Goal: Information Seeking & Learning: Check status

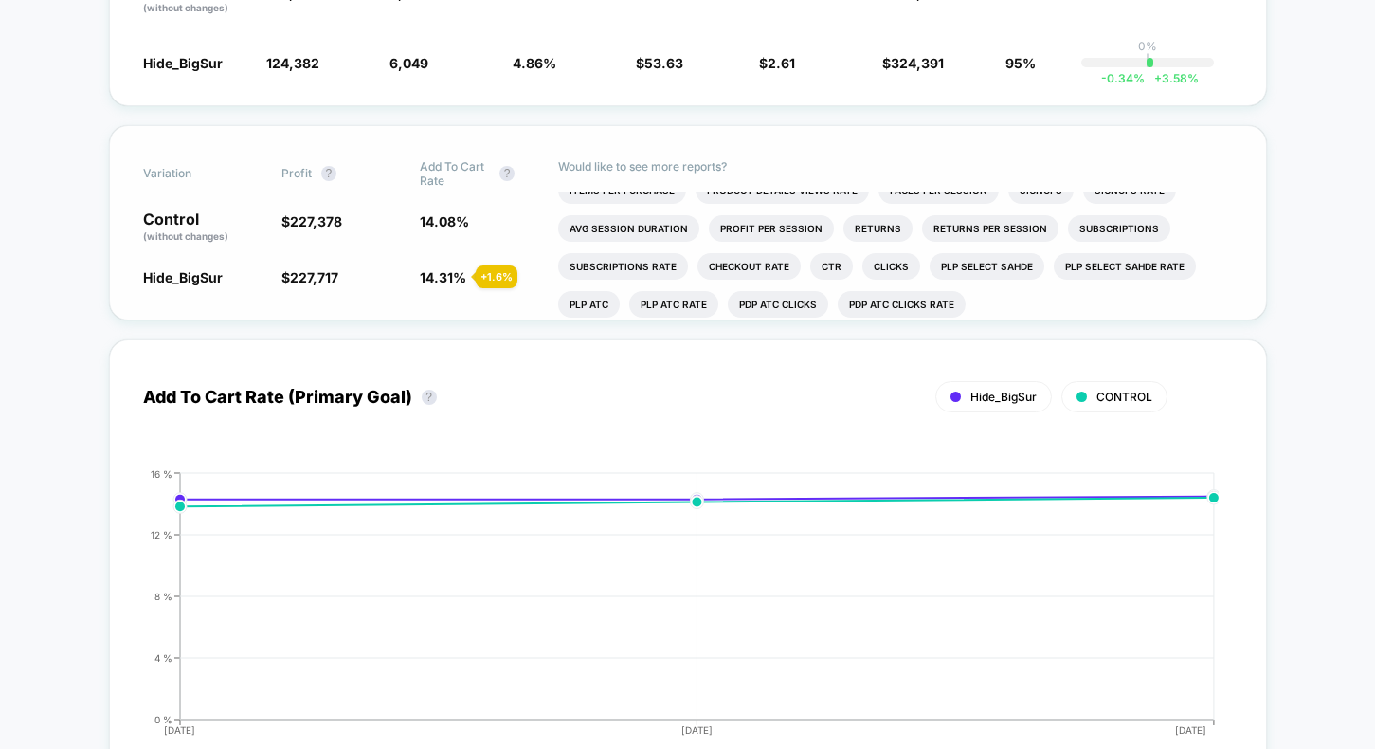
scroll to position [17, 0]
click at [776, 259] on li "Checkout Rate" at bounding box center [749, 264] width 103 height 27
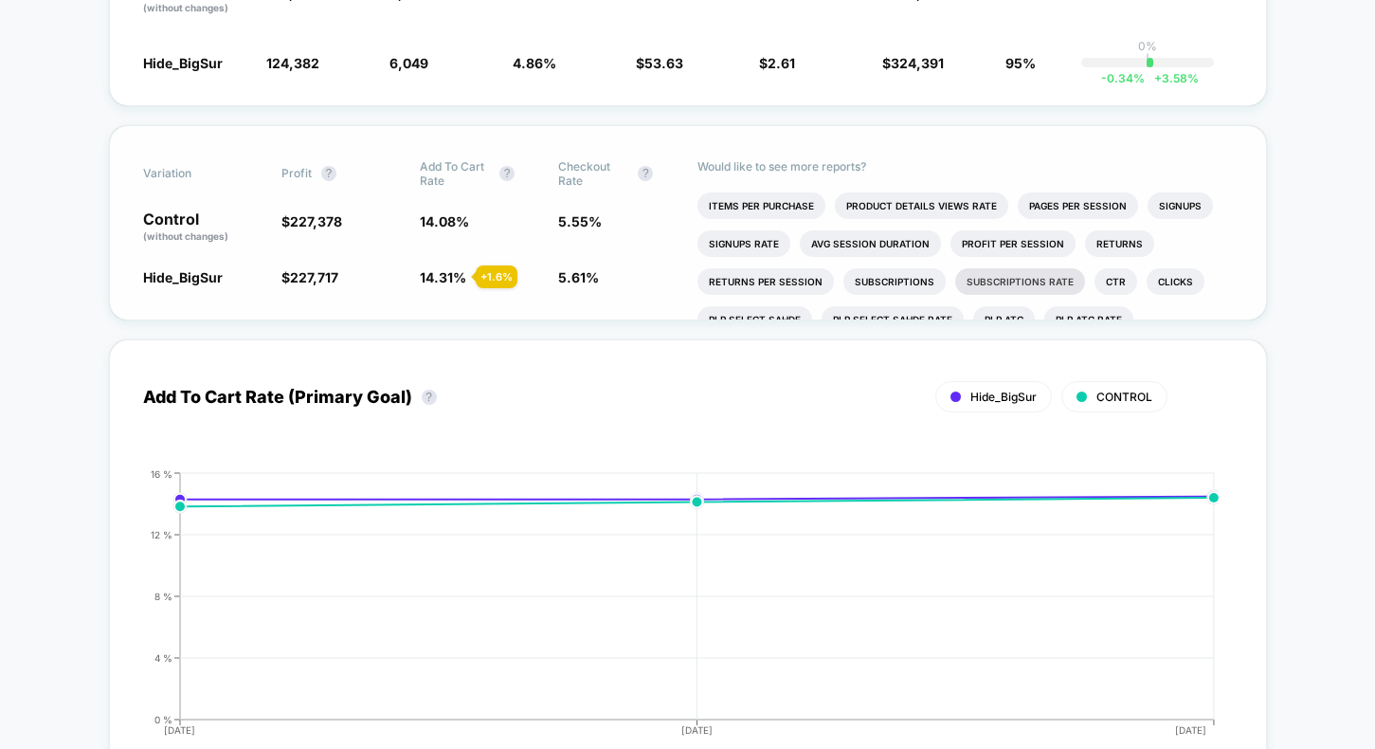
scroll to position [0, 0]
click at [797, 205] on li "Items Per Purchase" at bounding box center [762, 205] width 128 height 27
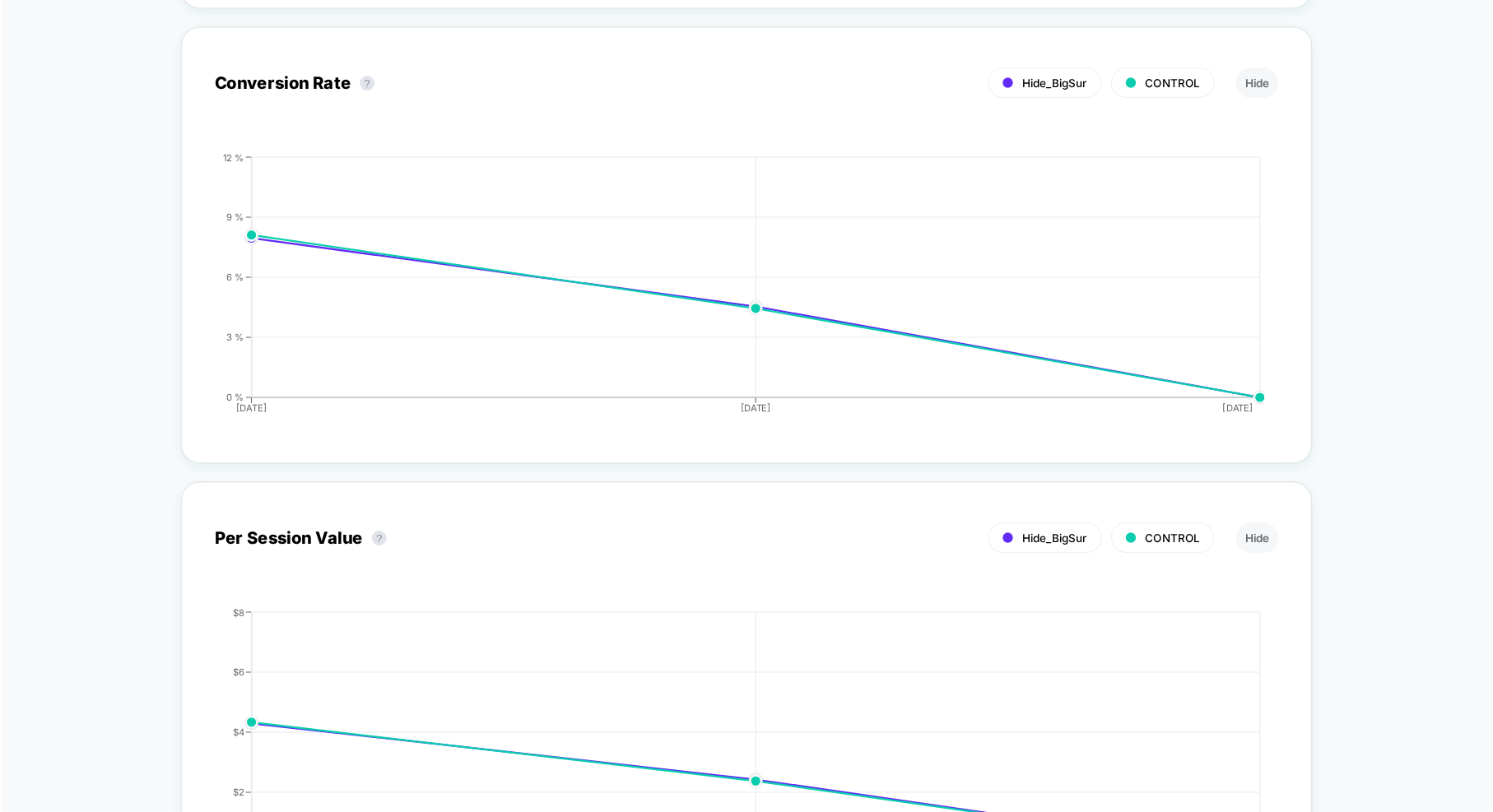
scroll to position [1573, 0]
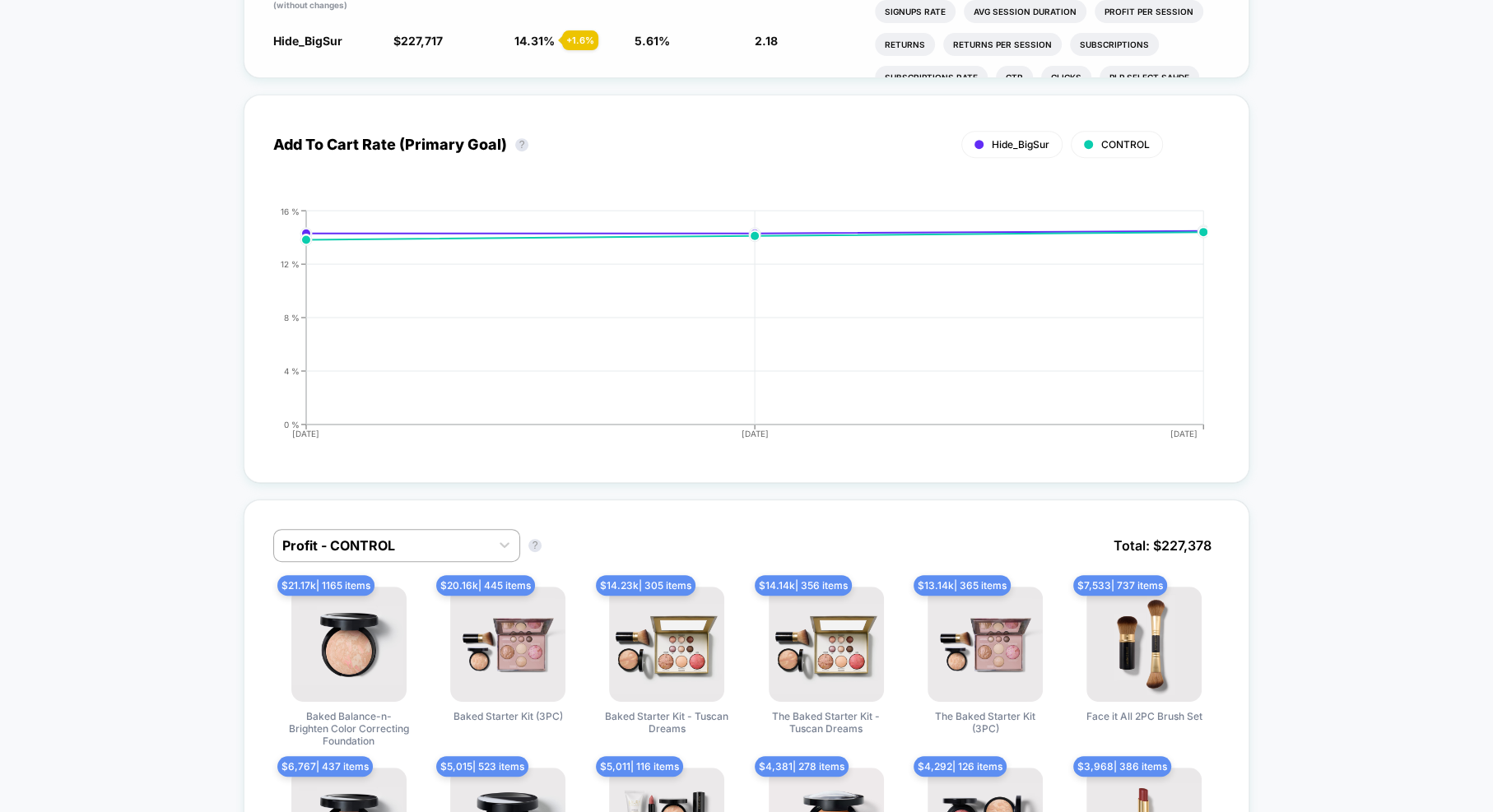
scroll to position [0, 0]
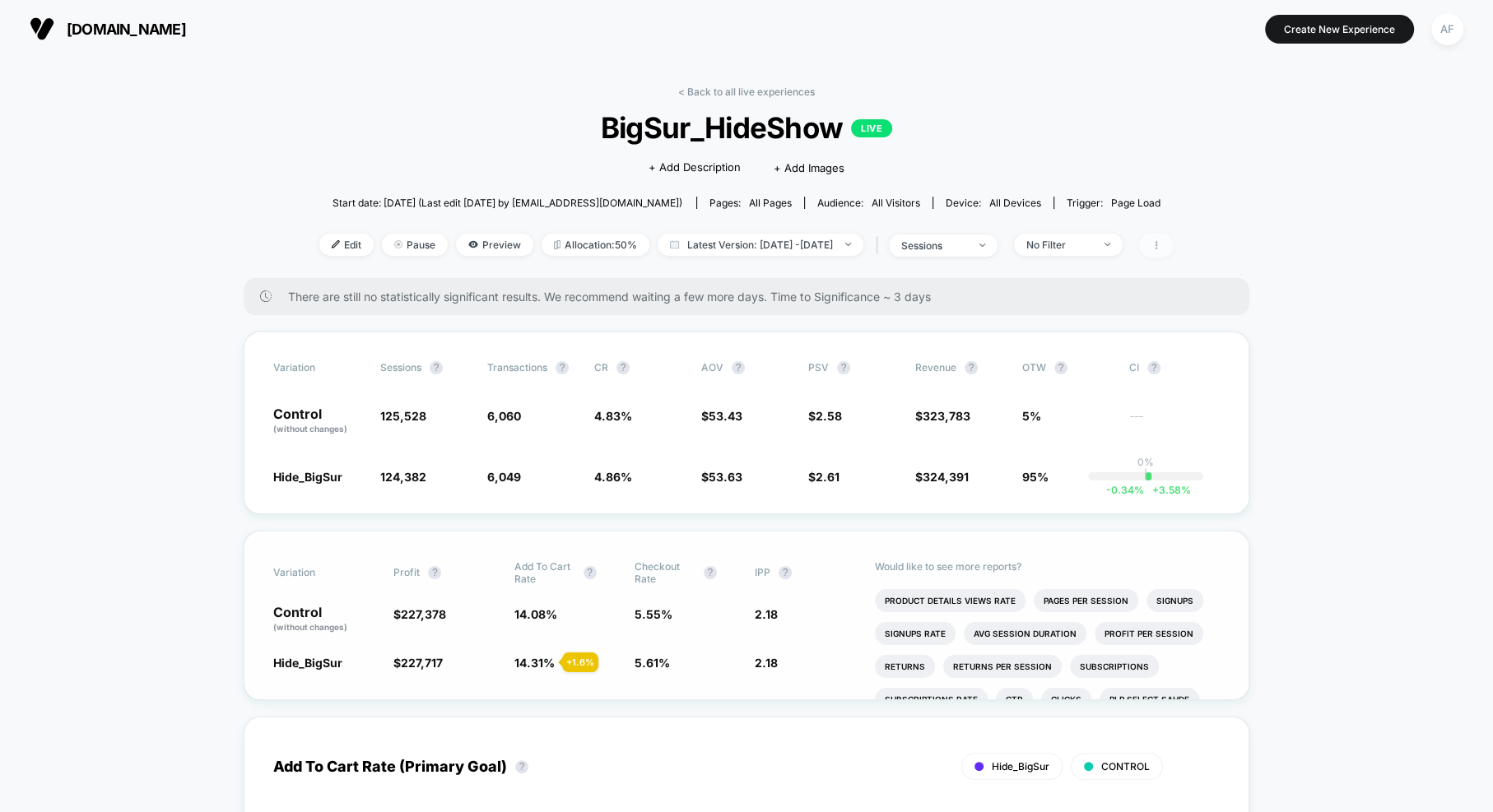
click at [1161, 249] on icon at bounding box center [1156, 245] width 10 height 10
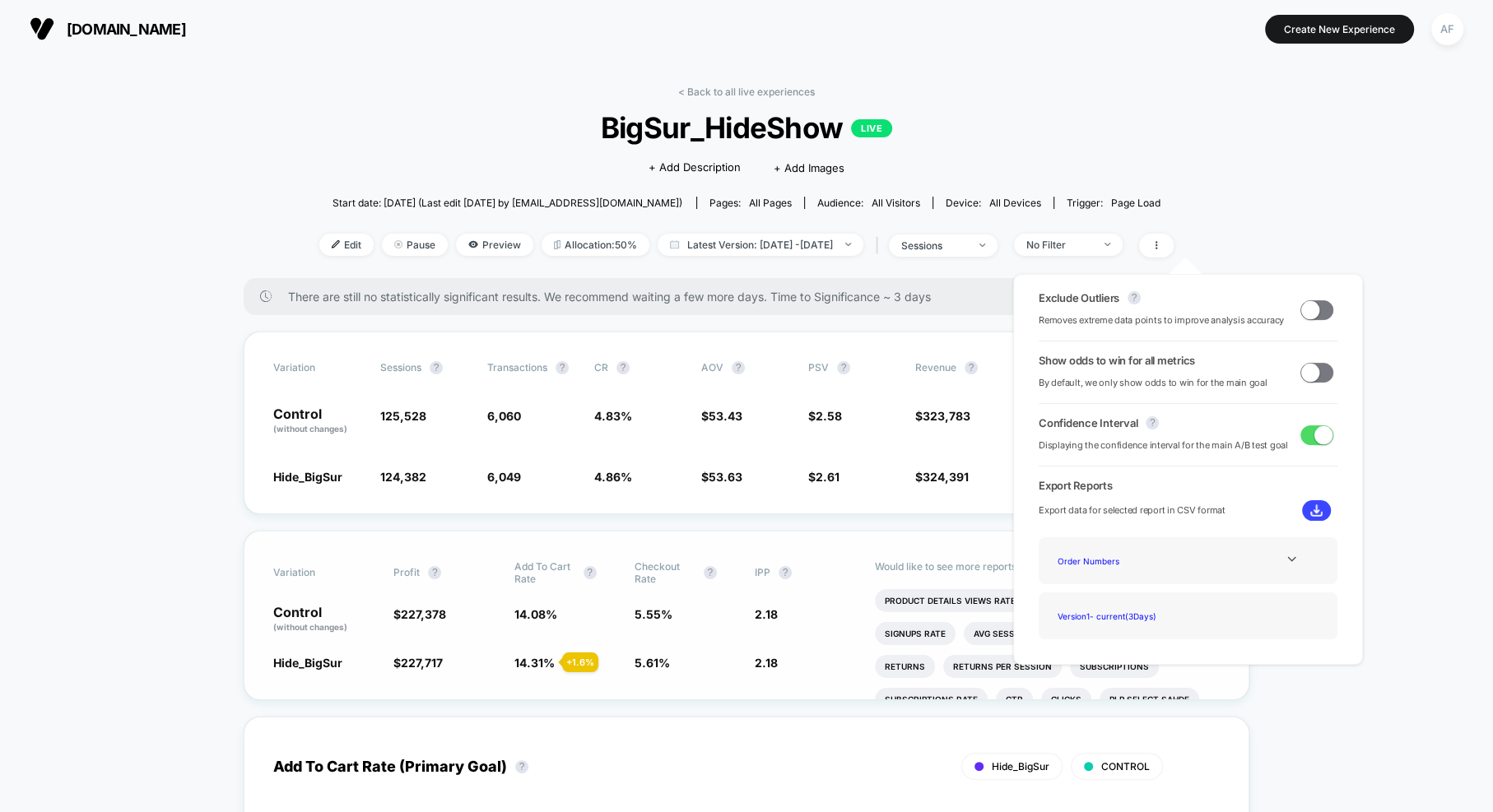
click at [1193, 309] on span at bounding box center [1310, 309] width 18 height 18
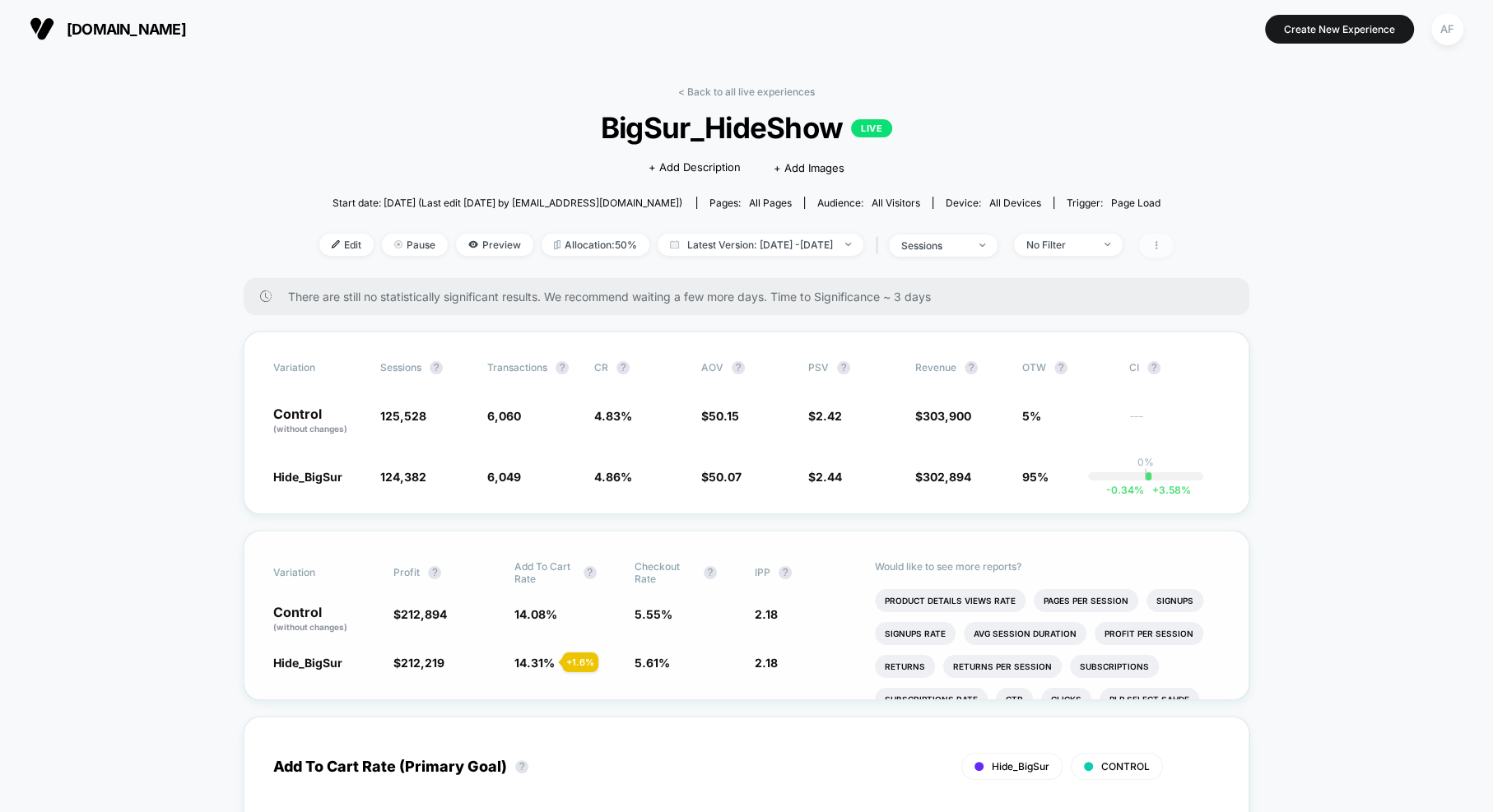
click at [1174, 250] on span at bounding box center [1157, 245] width 35 height 23
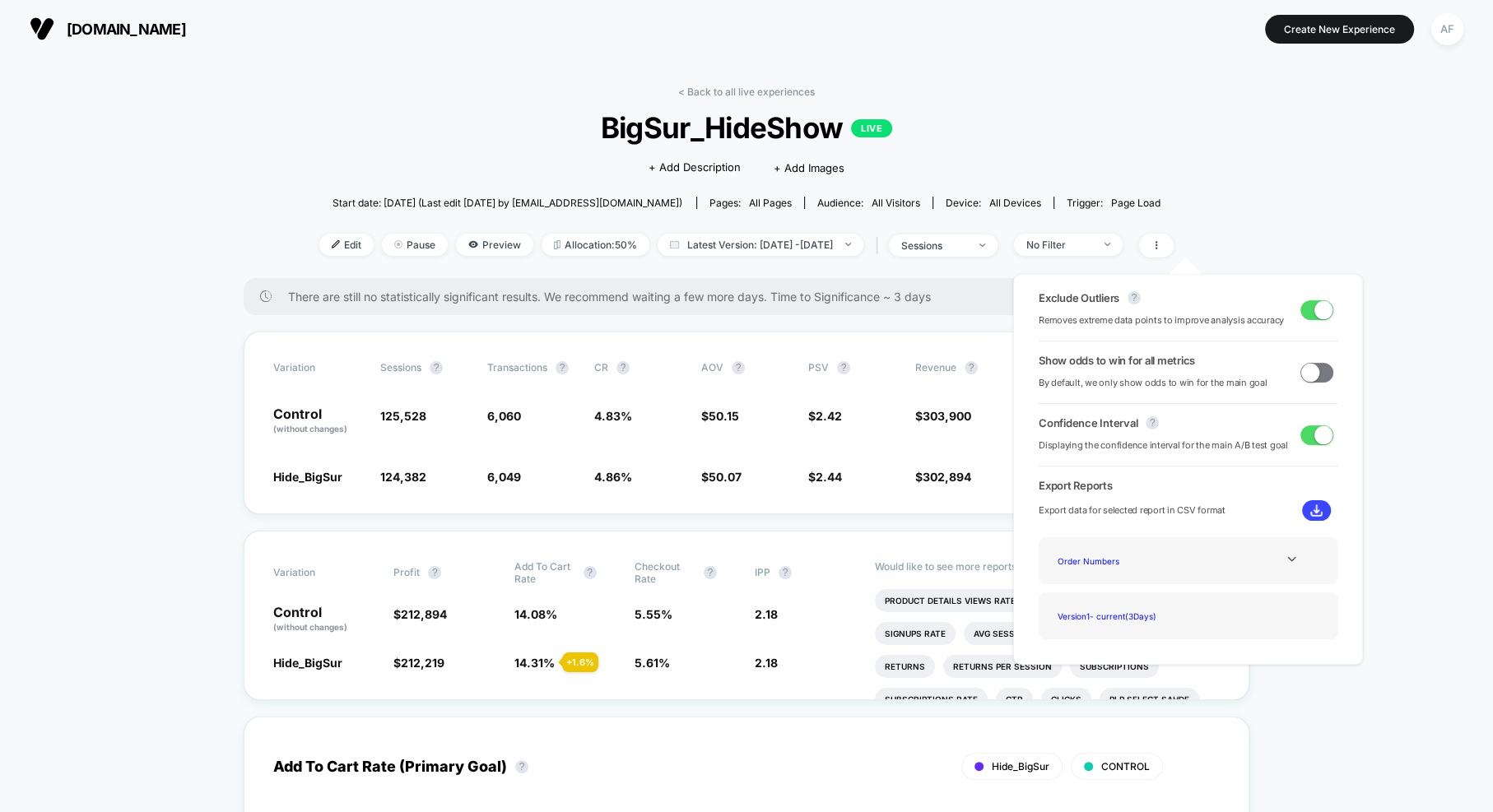
click at [1193, 314] on span at bounding box center [1324, 309] width 18 height 18
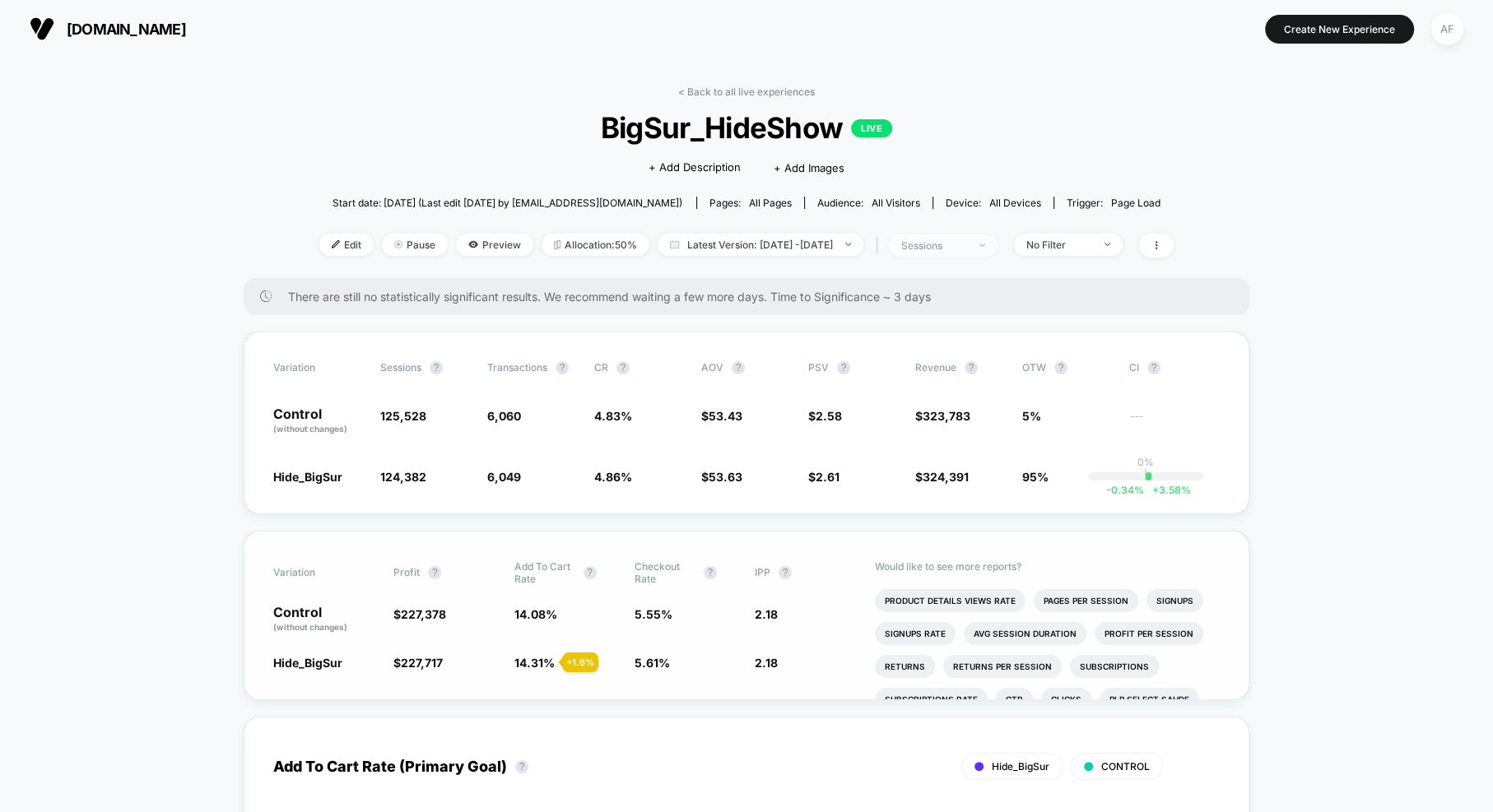
click at [998, 247] on span "sessions" at bounding box center [943, 246] width 109 height 23
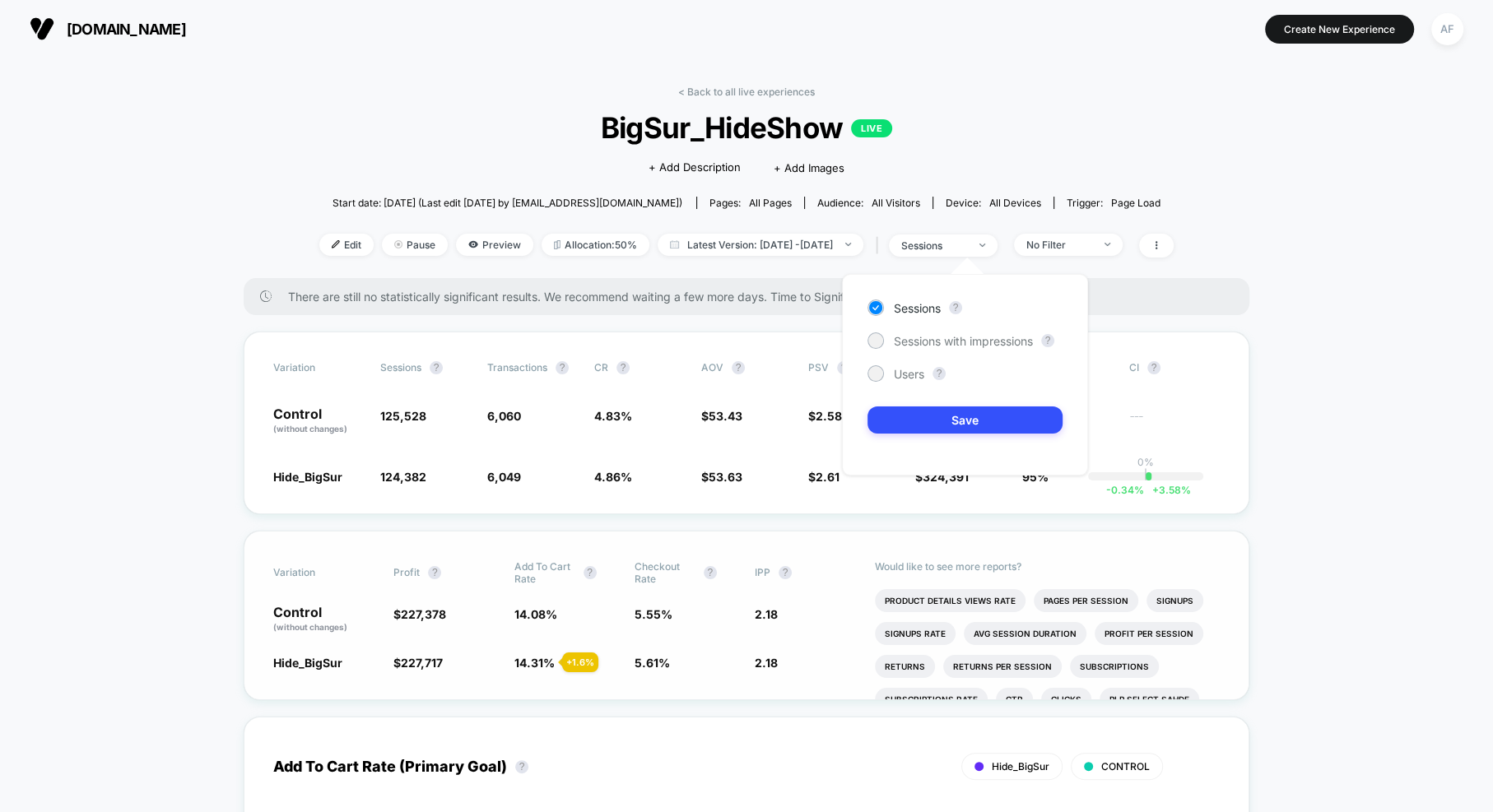
click at [1174, 206] on div "Start date: [DATE] (Last edit [DATE] by [EMAIL_ADDRESS][DOMAIN_NAME]) Pages: al…" at bounding box center [747, 202] width 855 height 29
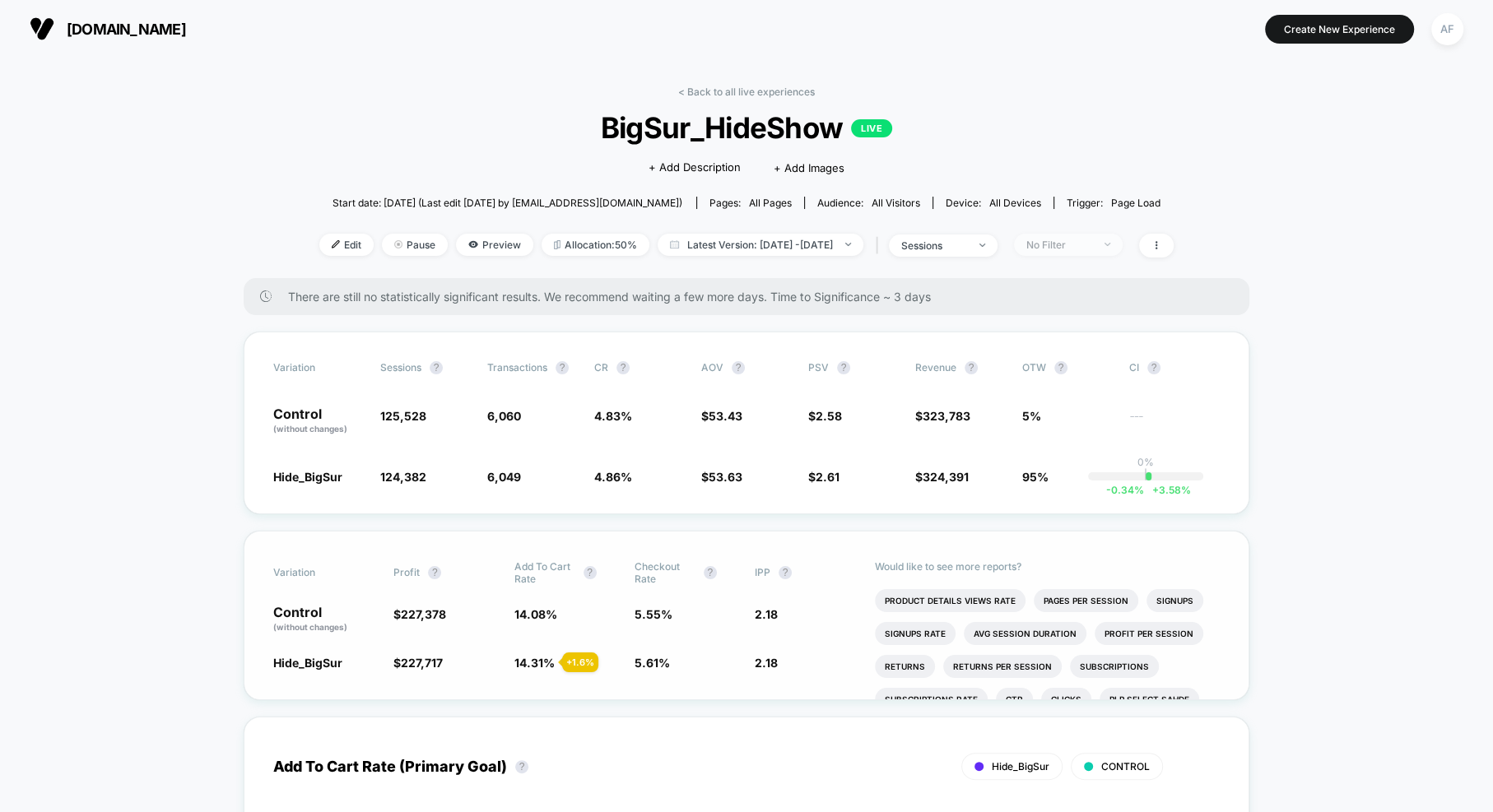
click at [1120, 251] on span "No Filter" at bounding box center [1068, 245] width 109 height 23
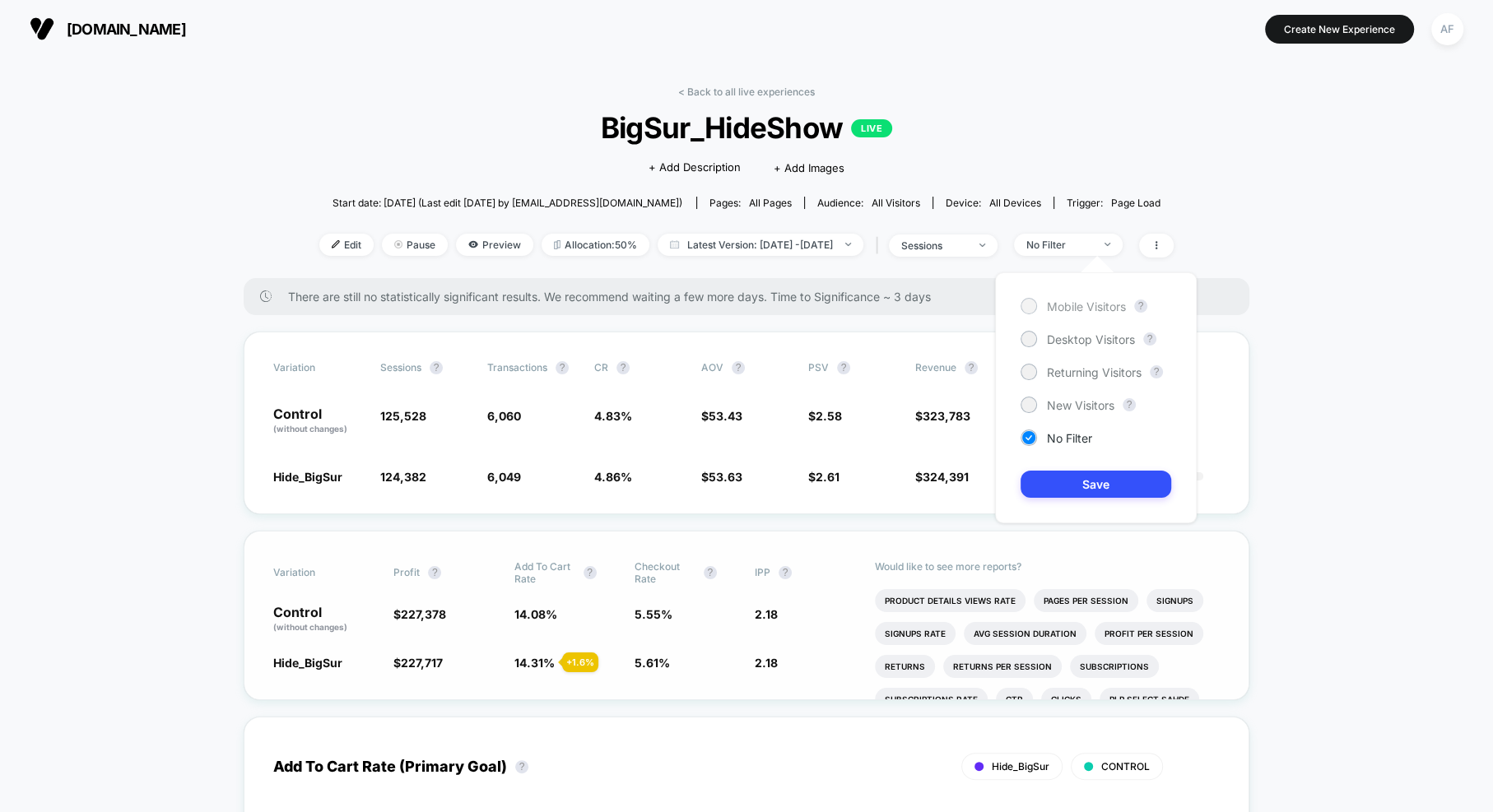
click at [1079, 309] on span "Mobile Visitors" at bounding box center [1087, 307] width 79 height 14
click at [1113, 492] on button "Save" at bounding box center [1095, 484] width 150 height 27
